Goal: Check status: Check status

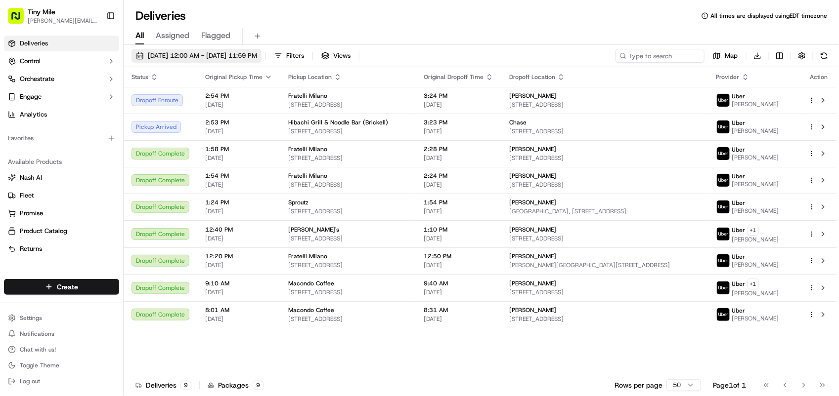
click at [169, 52] on span "[DATE] 12:00 AM - [DATE] 11:59 PM" at bounding box center [202, 55] width 109 height 9
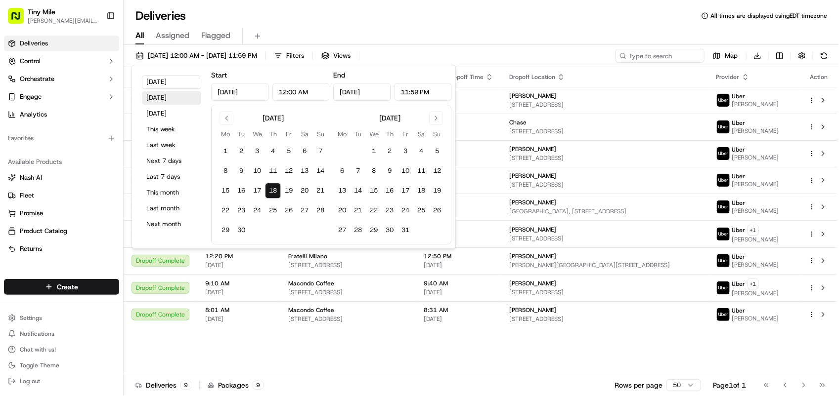
click at [167, 101] on button "[DATE]" at bounding box center [171, 98] width 59 height 14
type input "[DATE]"
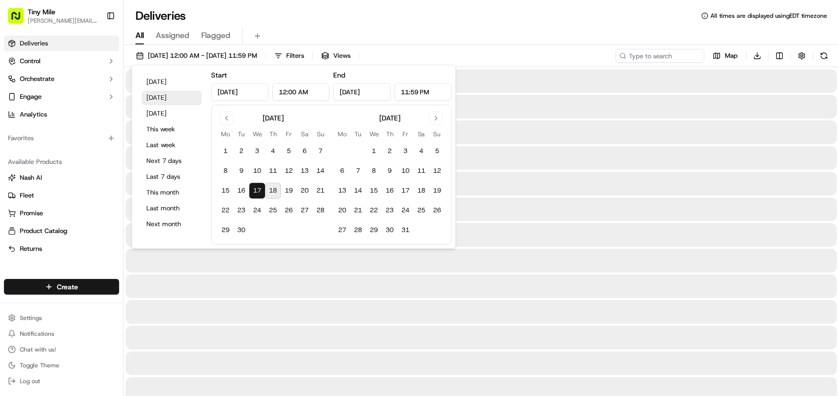
click at [167, 101] on button "[DATE]" at bounding box center [171, 98] width 59 height 14
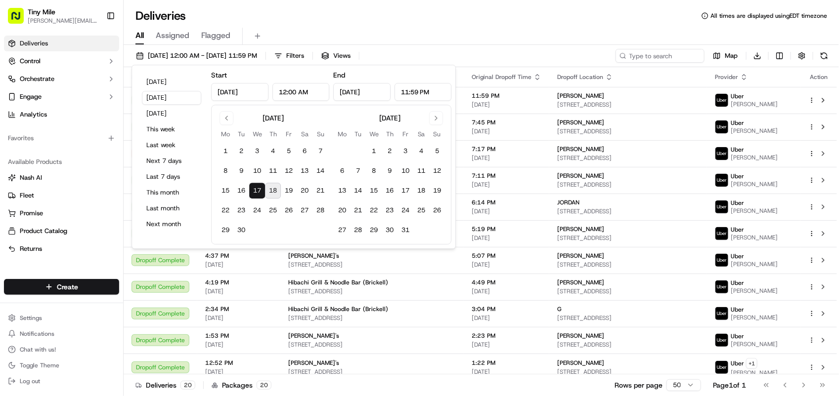
click at [312, 21] on div "Deliveries All times are displayed using EDT timezone" at bounding box center [481, 16] width 715 height 16
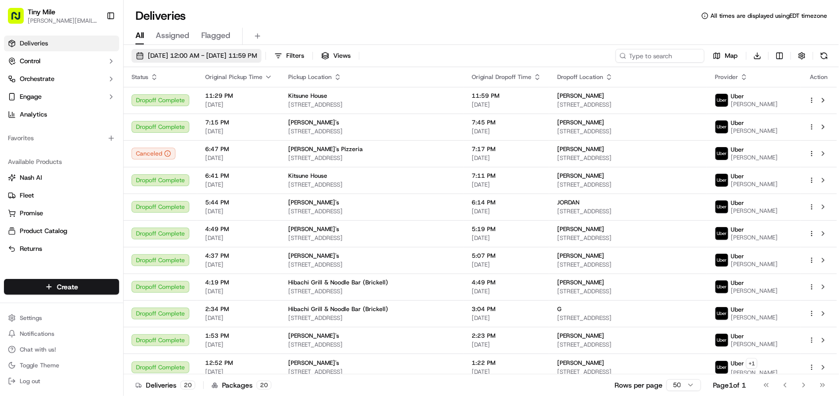
click at [170, 52] on span "[DATE] 12:00 AM - [DATE] 11:59 PM" at bounding box center [202, 55] width 109 height 9
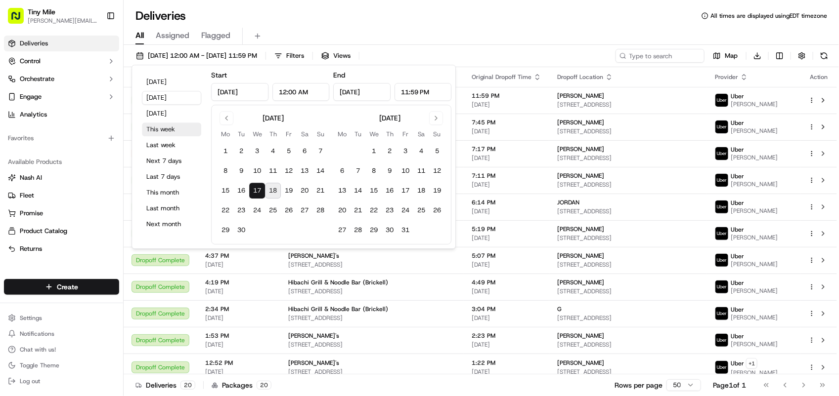
click at [168, 129] on button "This week" at bounding box center [171, 130] width 59 height 14
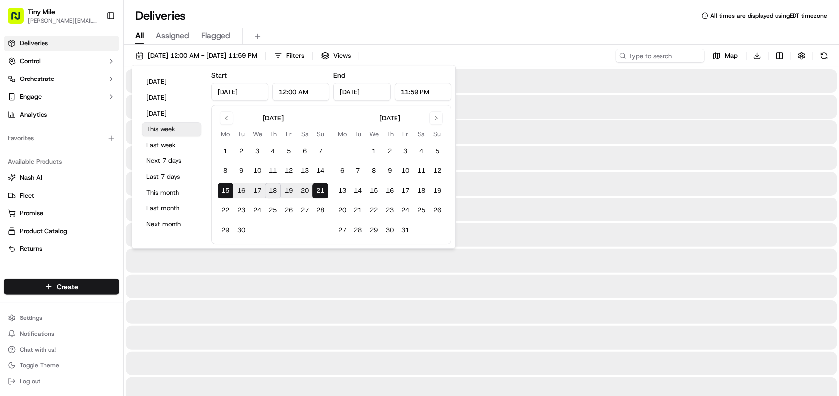
type input "[DATE]"
click at [353, 8] on div "Deliveries All times are displayed using EDT timezone" at bounding box center [481, 16] width 715 height 16
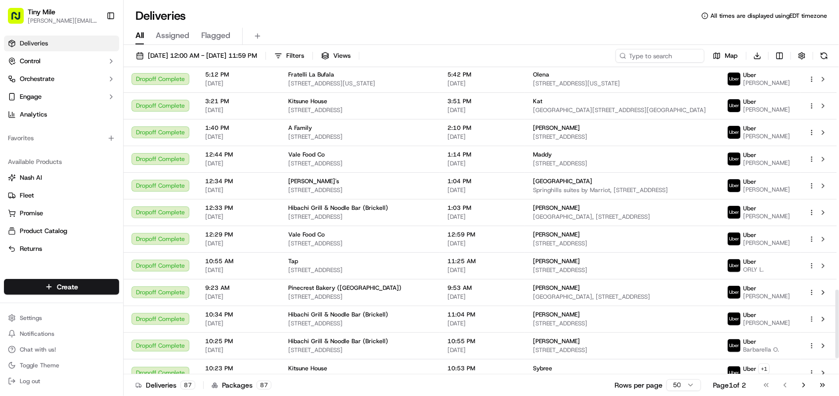
scroll to position [1014, 0]
